Goal: Transaction & Acquisition: Purchase product/service

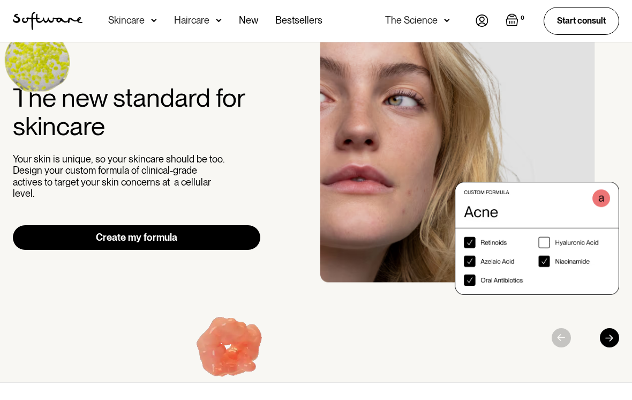
scroll to position [46, 0]
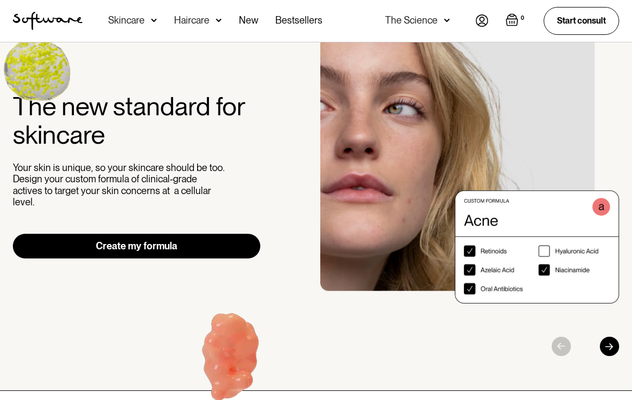
click at [152, 20] on img at bounding box center [154, 20] width 6 height 11
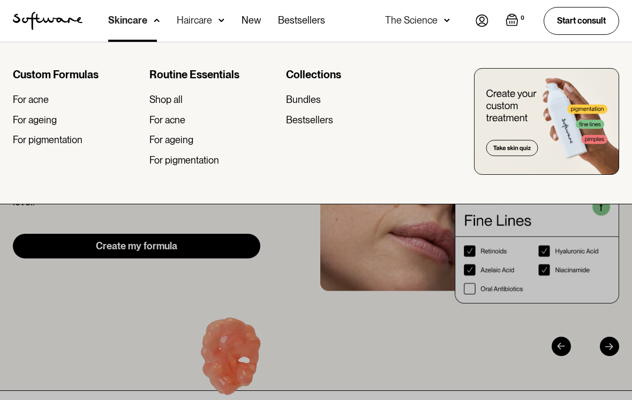
click at [574, 18] on link "Start consult" at bounding box center [582, 20] width 76 height 27
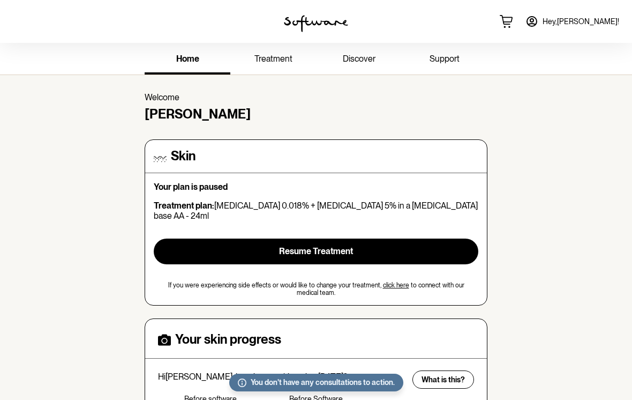
click at [281, 238] on button "Resume Treatment" at bounding box center [316, 251] width 325 height 26
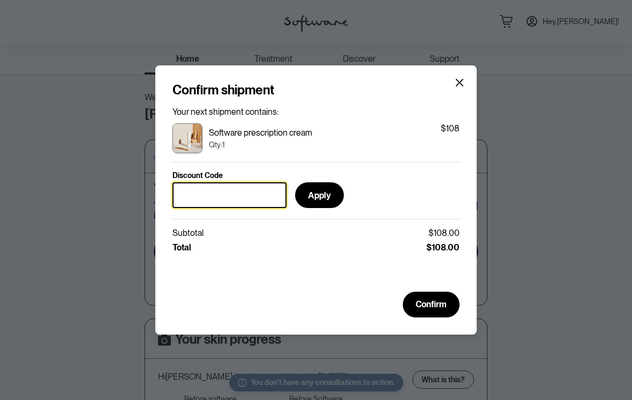
click at [234, 201] on input "Discount Code" at bounding box center [230, 195] width 114 height 26
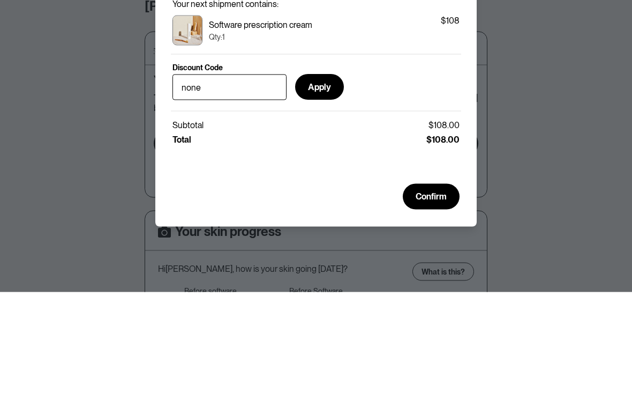
click at [329, 182] on button "Apply" at bounding box center [319, 195] width 49 height 26
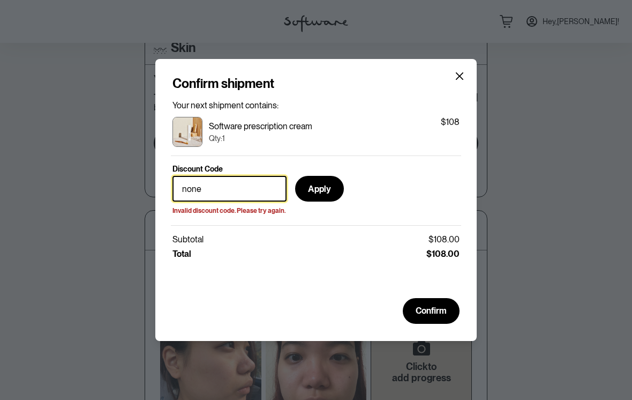
click at [248, 184] on input "none" at bounding box center [230, 189] width 114 height 26
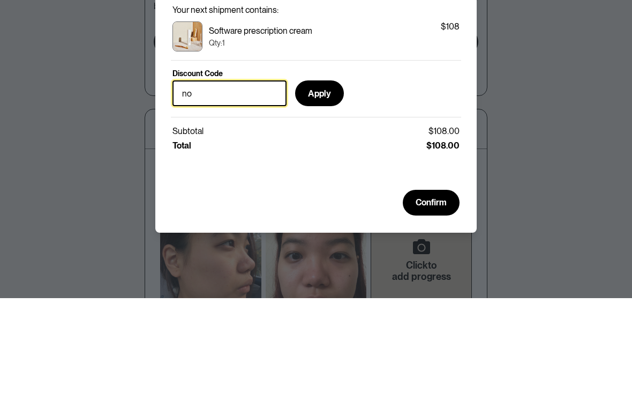
type input "n"
click at [404, 171] on div "Discount Code Apply" at bounding box center [316, 190] width 287 height 39
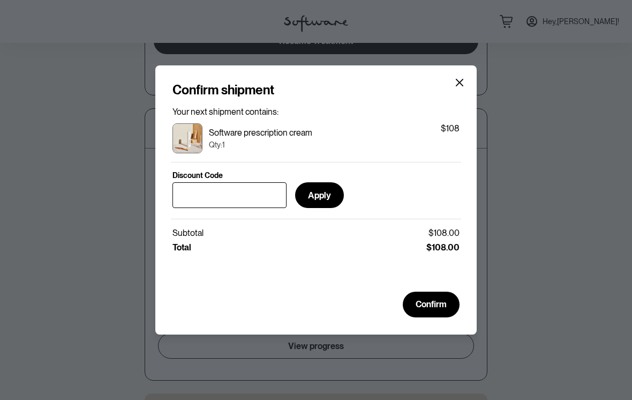
click at [435, 301] on span "Confirm" at bounding box center [431, 304] width 31 height 10
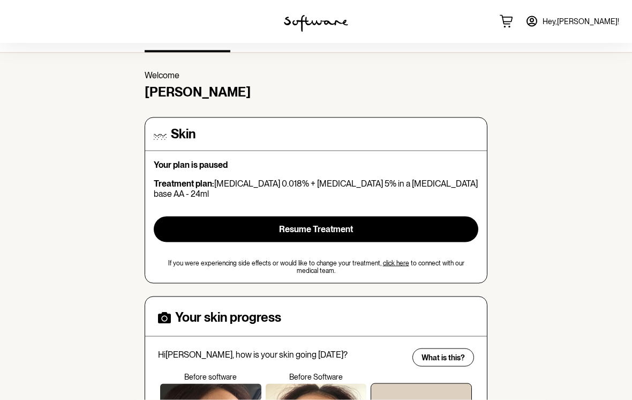
scroll to position [25, 0]
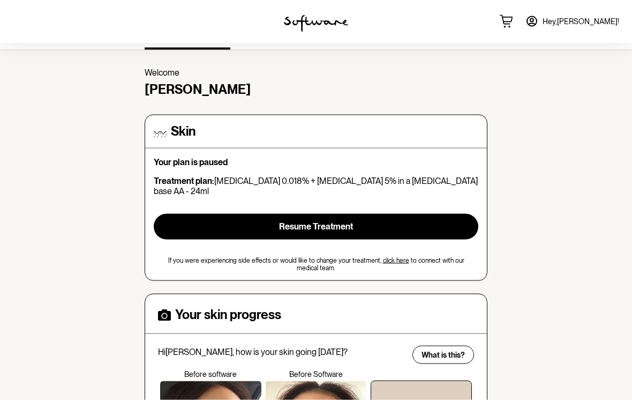
click at [390, 241] on div "Your plan is paused Treatment plan: [MEDICAL_DATA] 0.018% + [MEDICAL_DATA] 5% i…" at bounding box center [316, 214] width 325 height 115
click at [378, 257] on span "If you were experiencing side effects or would like to change your treatment, c…" at bounding box center [316, 265] width 325 height 16
click at [392, 257] on link "click here" at bounding box center [396, 261] width 26 height 8
